Goal: Navigation & Orientation: Find specific page/section

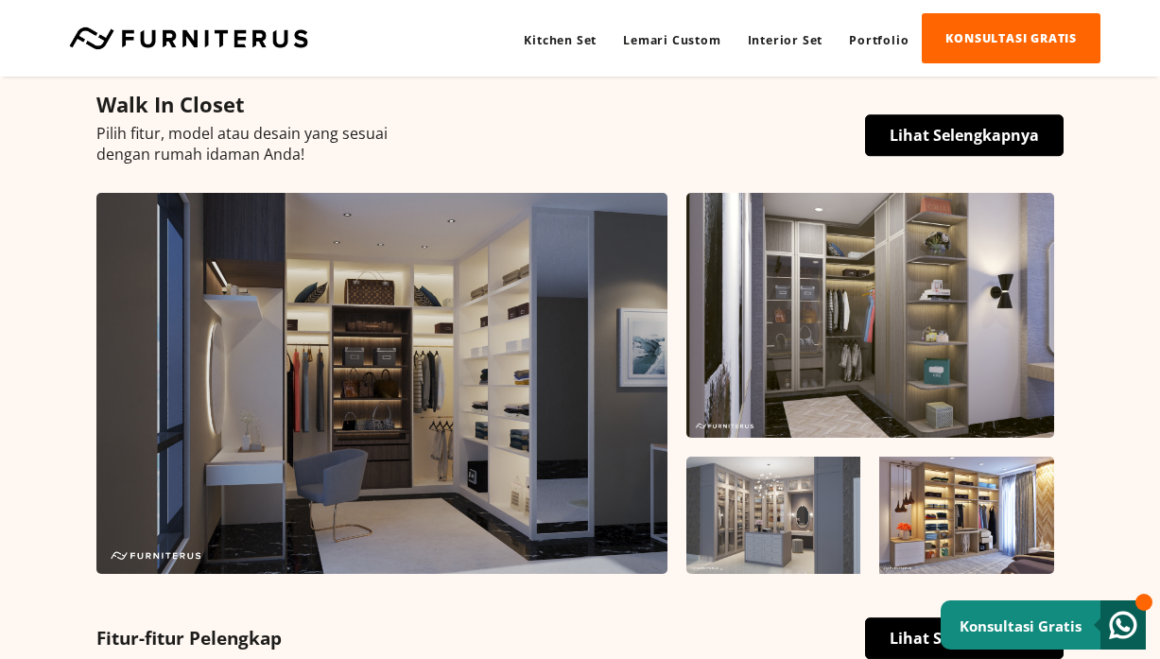
scroll to position [793, 0]
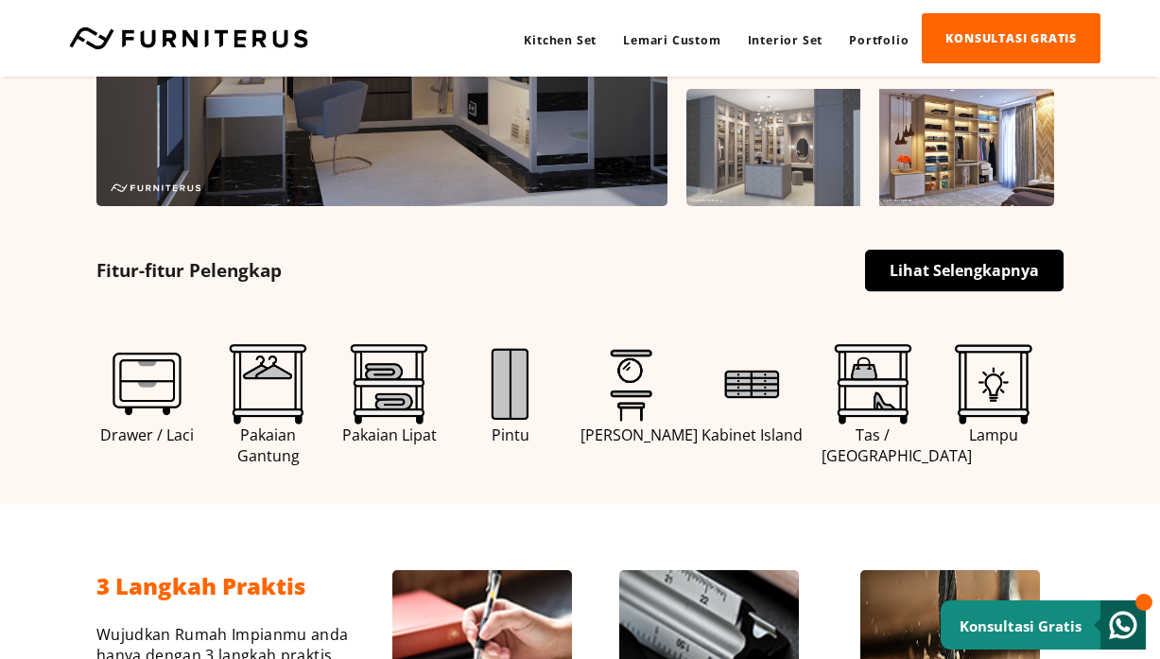
click at [268, 425] on span "Pakaian Gantung" at bounding box center [268, 446] width 102 height 42
click at [269, 397] on img at bounding box center [268, 384] width 80 height 80
click at [918, 277] on link "Lihat Selengkapnya" at bounding box center [964, 271] width 199 height 42
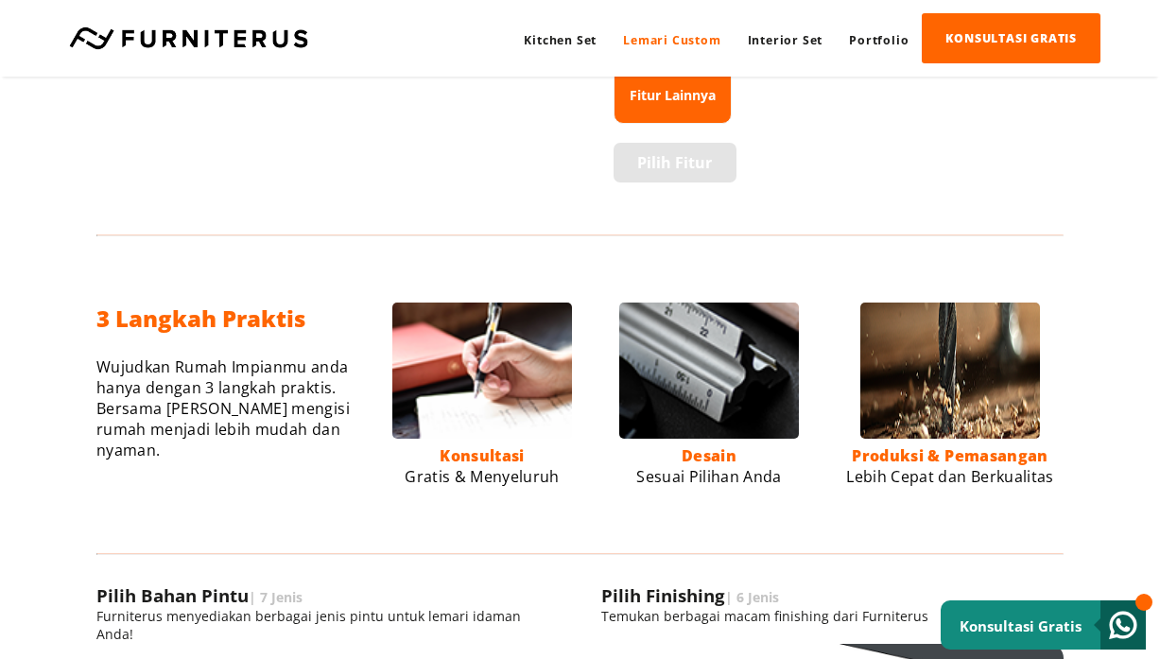
scroll to position [1763, 0]
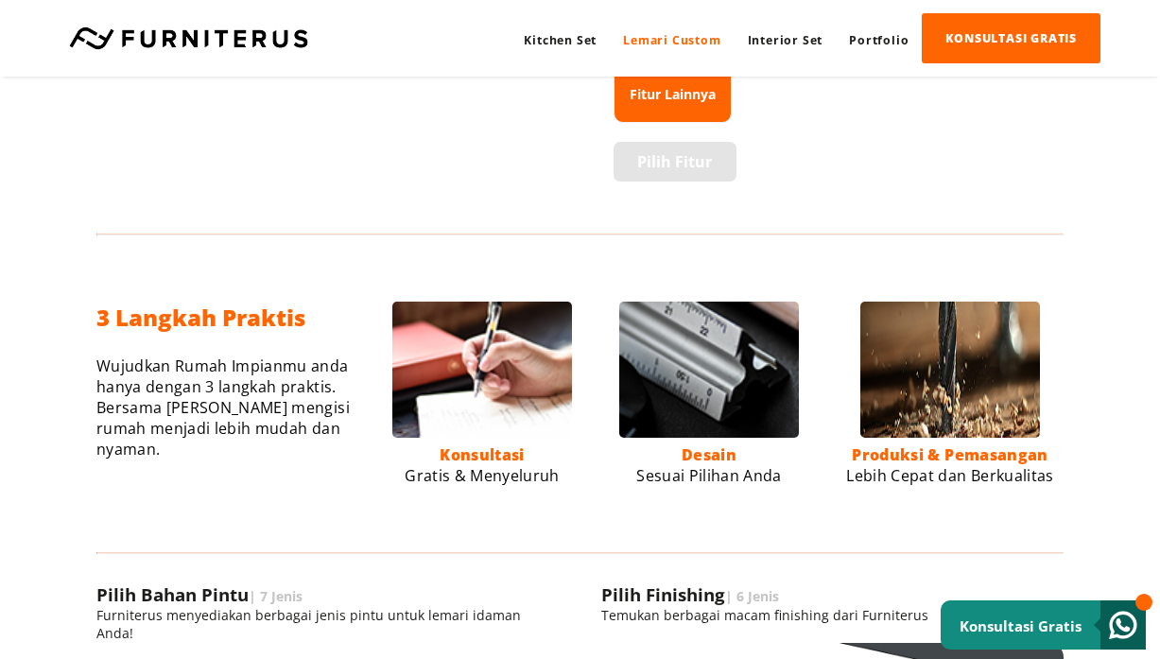
click at [651, 38] on link "Lemari Custom" at bounding box center [672, 40] width 124 height 50
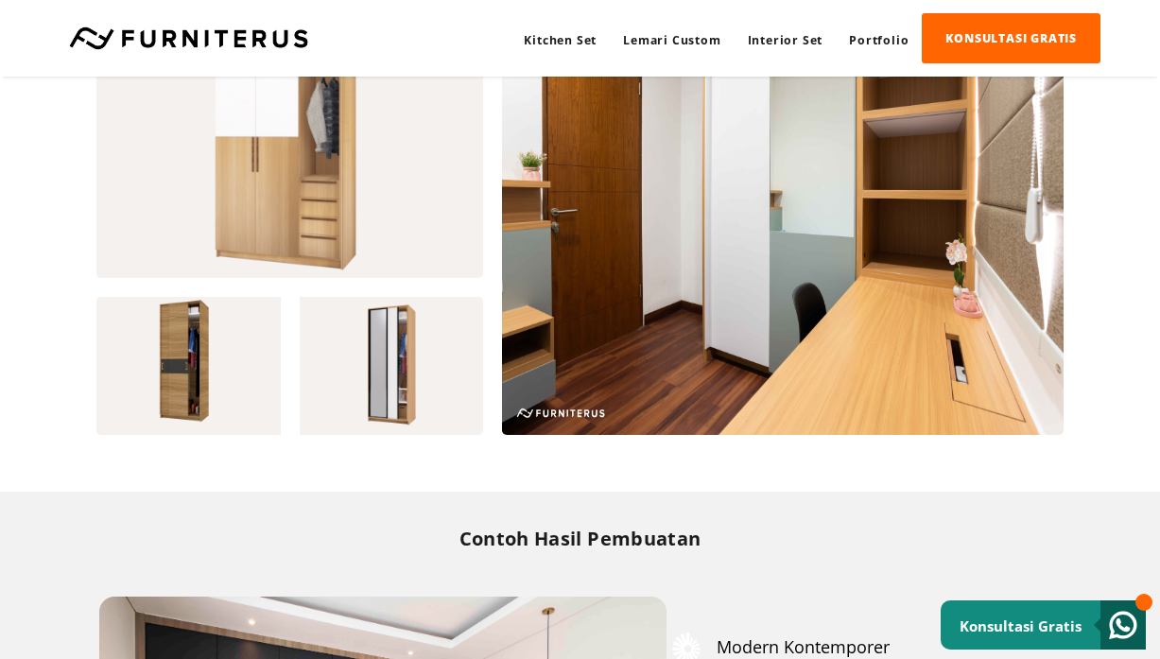
scroll to position [2373, 0]
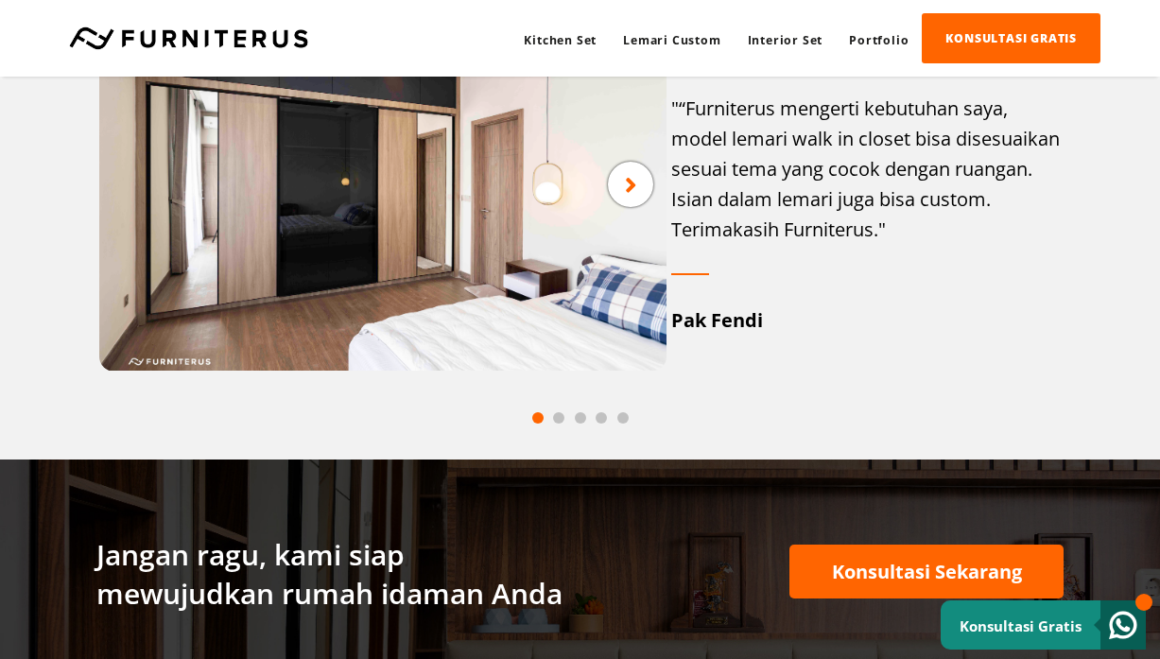
click at [637, 177] on div at bounding box center [630, 184] width 45 height 45
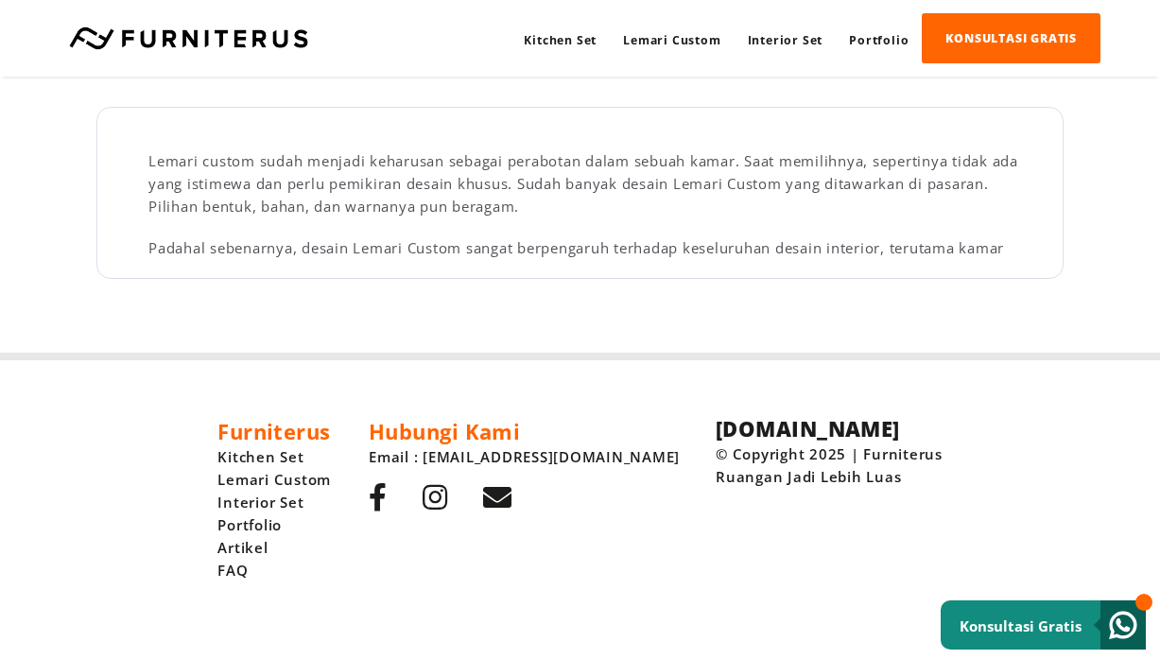
scroll to position [45, 0]
